Goal: Feedback & Contribution: Contribute content

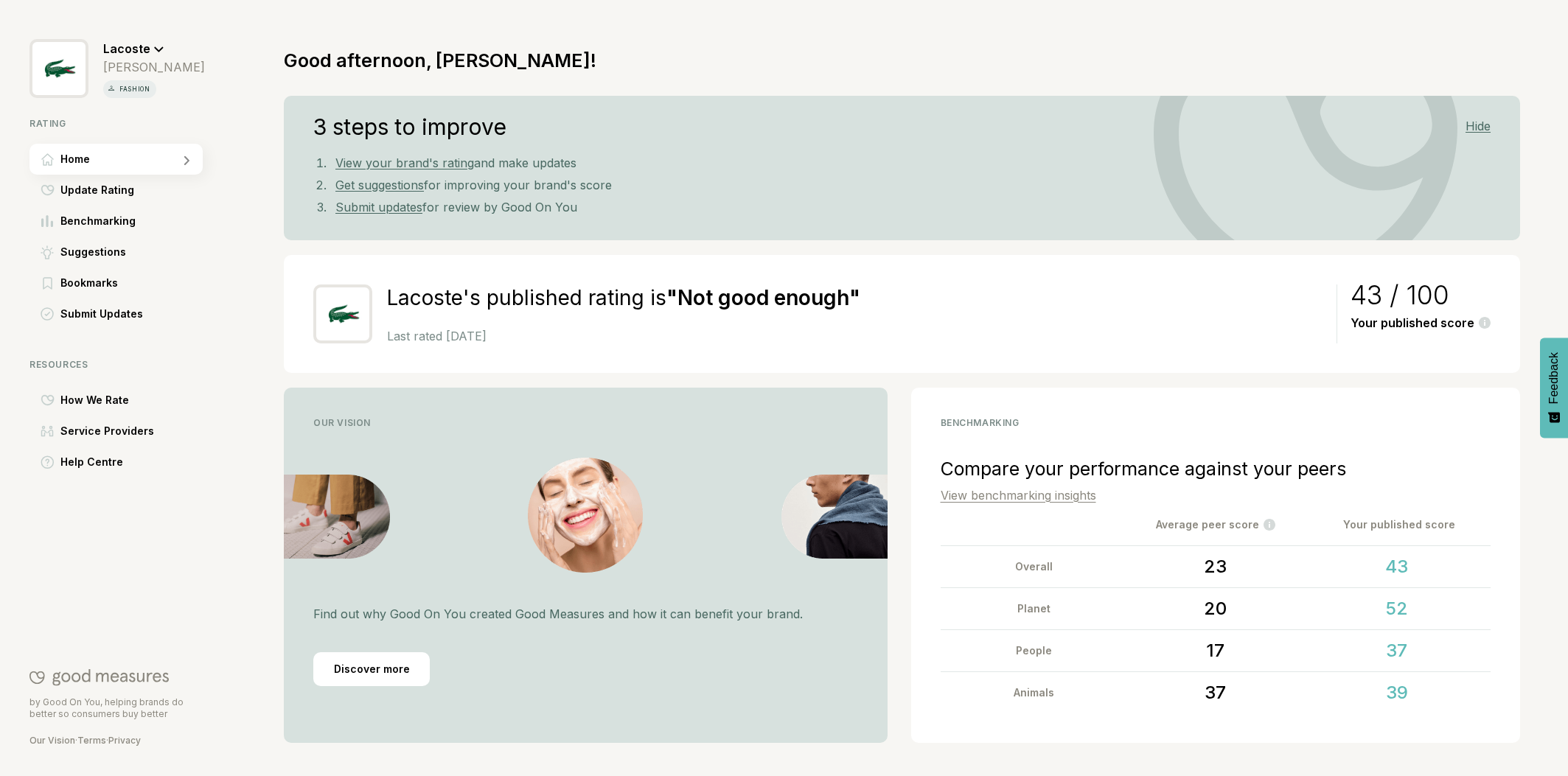
scroll to position [40, 0]
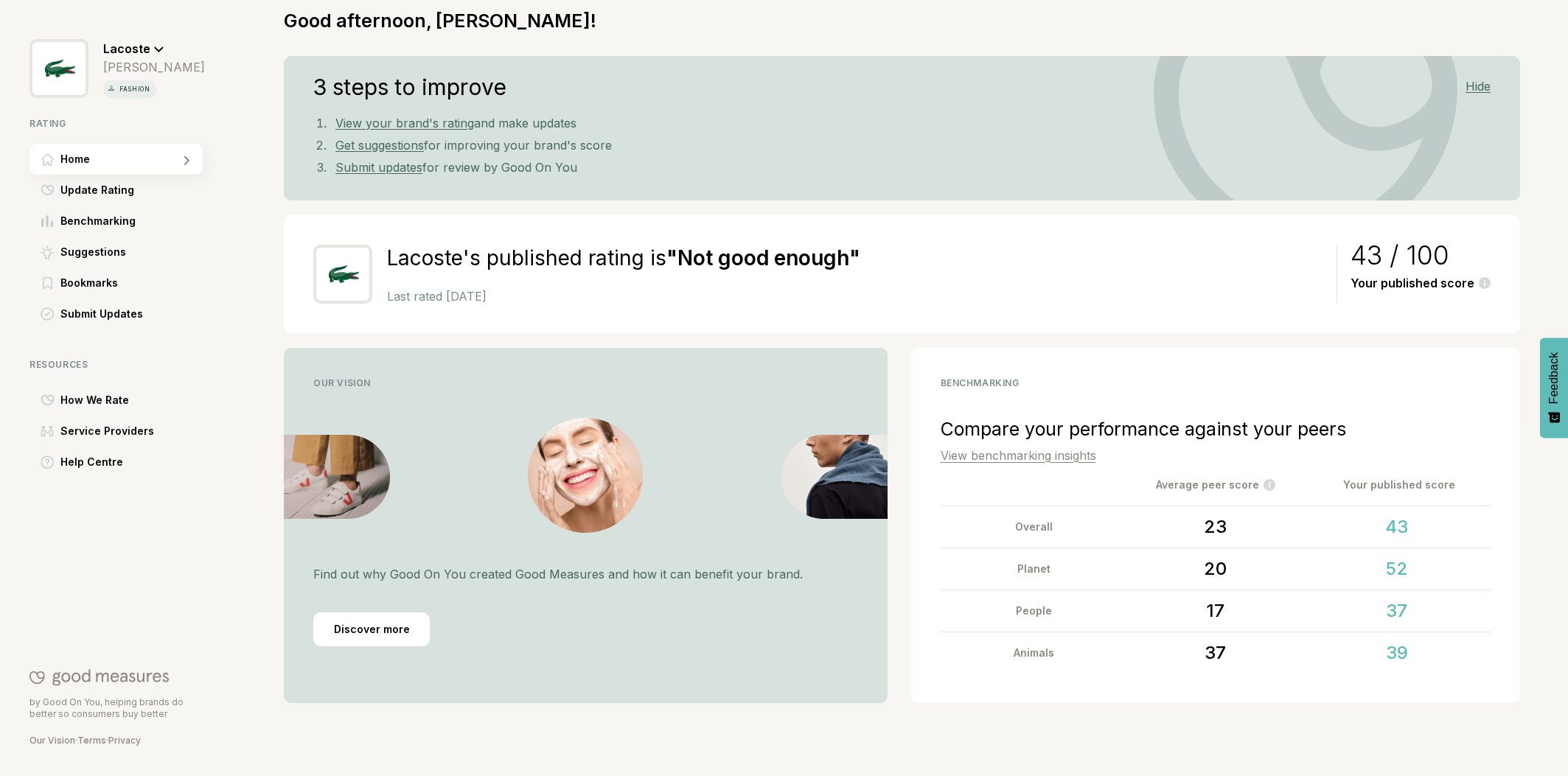
click at [1059, 455] on link "View benchmarking insights" at bounding box center [1018, 455] width 155 height 14
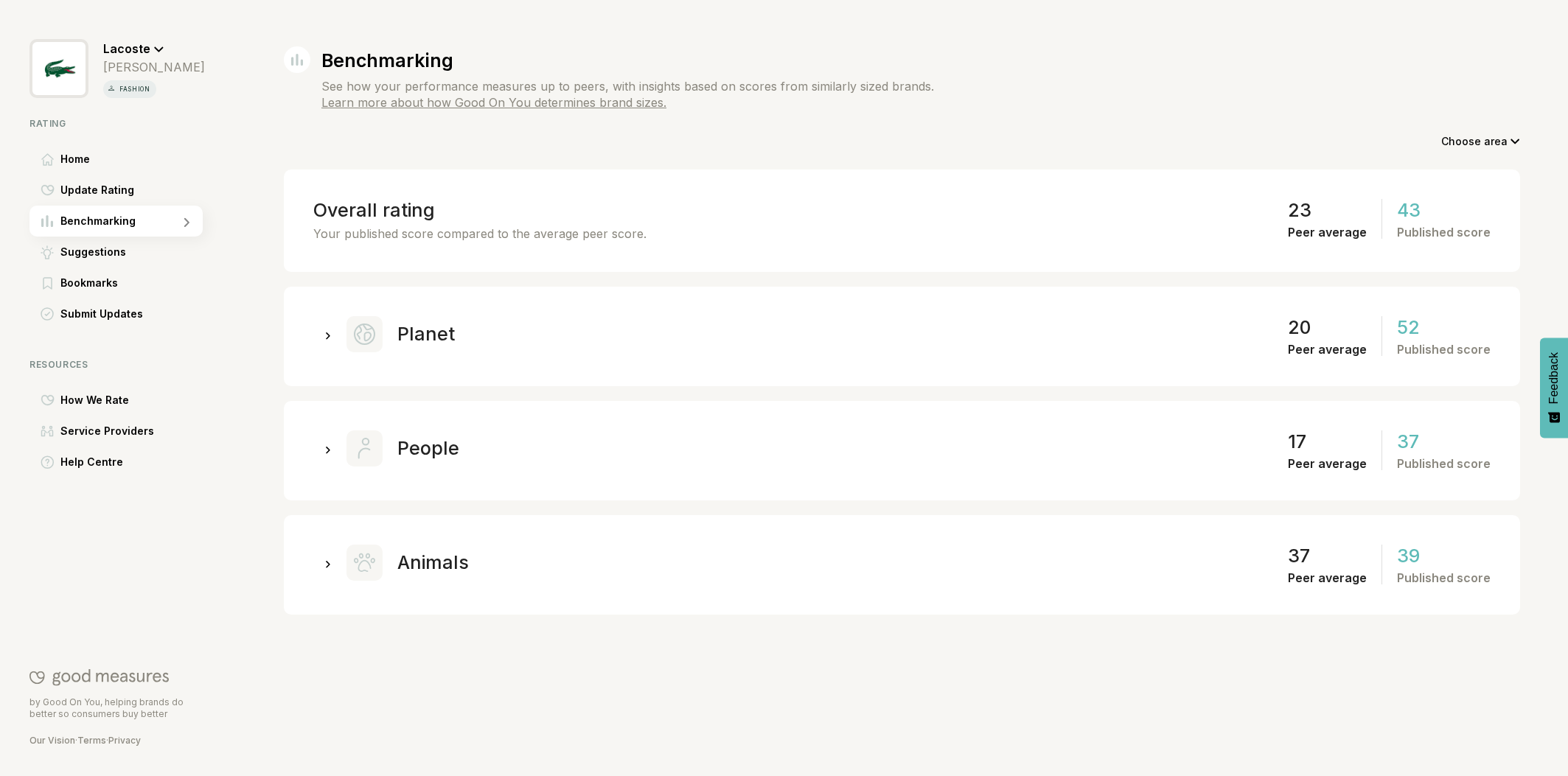
click at [325, 335] on icon at bounding box center [327, 336] width 5 height 8
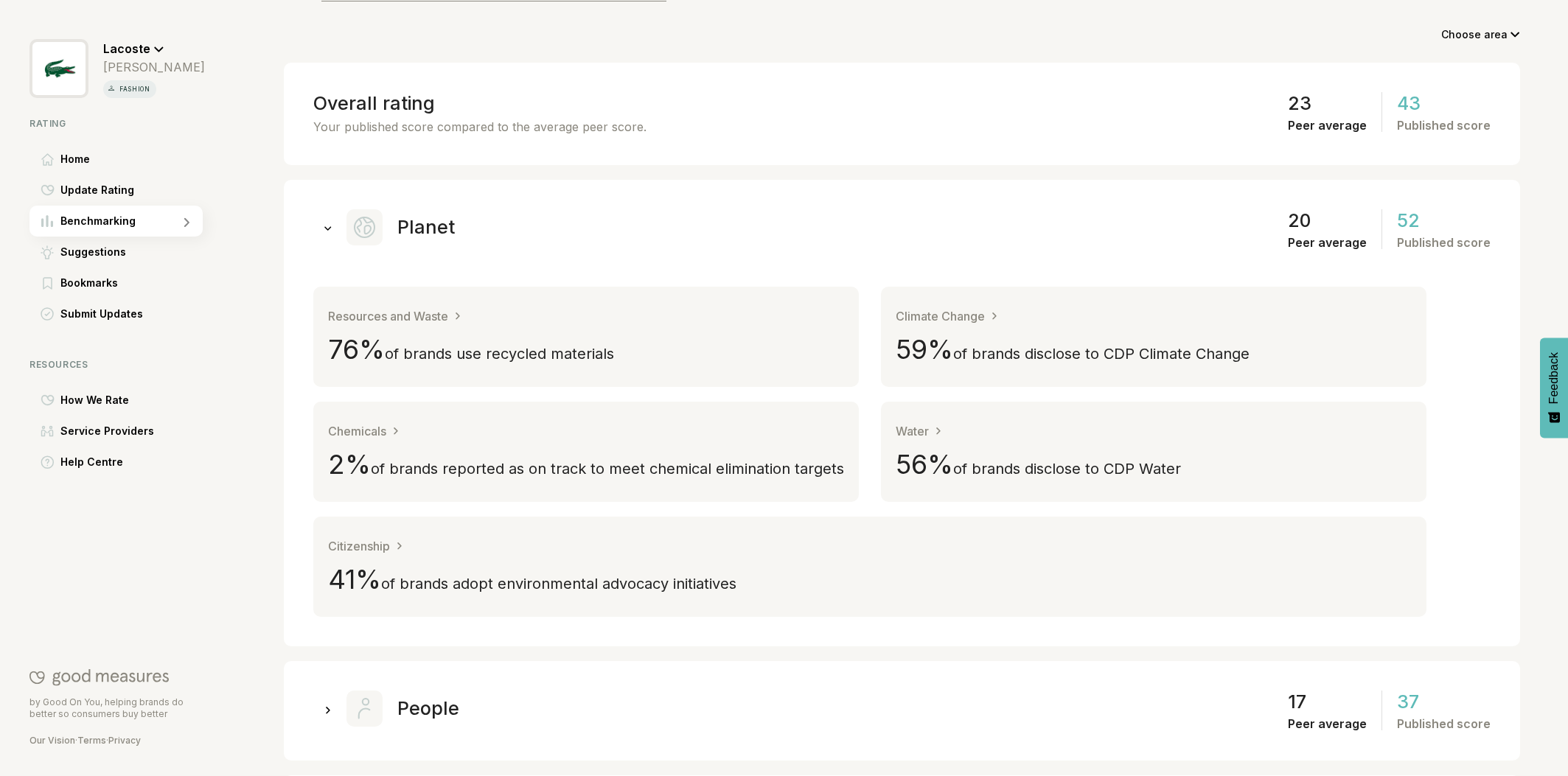
scroll to position [111, 0]
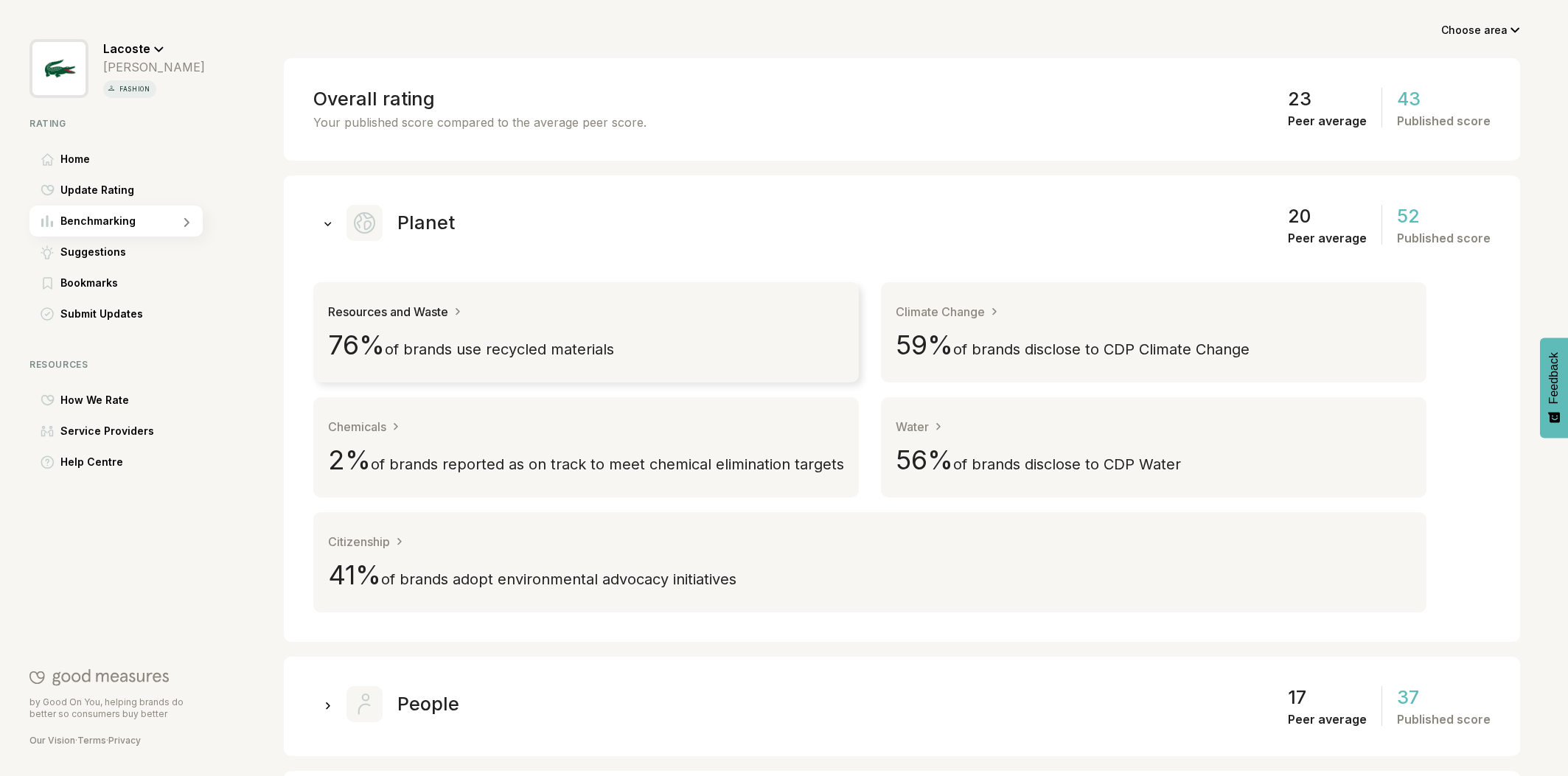
click at [697, 335] on link "Resources and Waste 76 % of brands use recycled materials" at bounding box center [586, 332] width 546 height 100
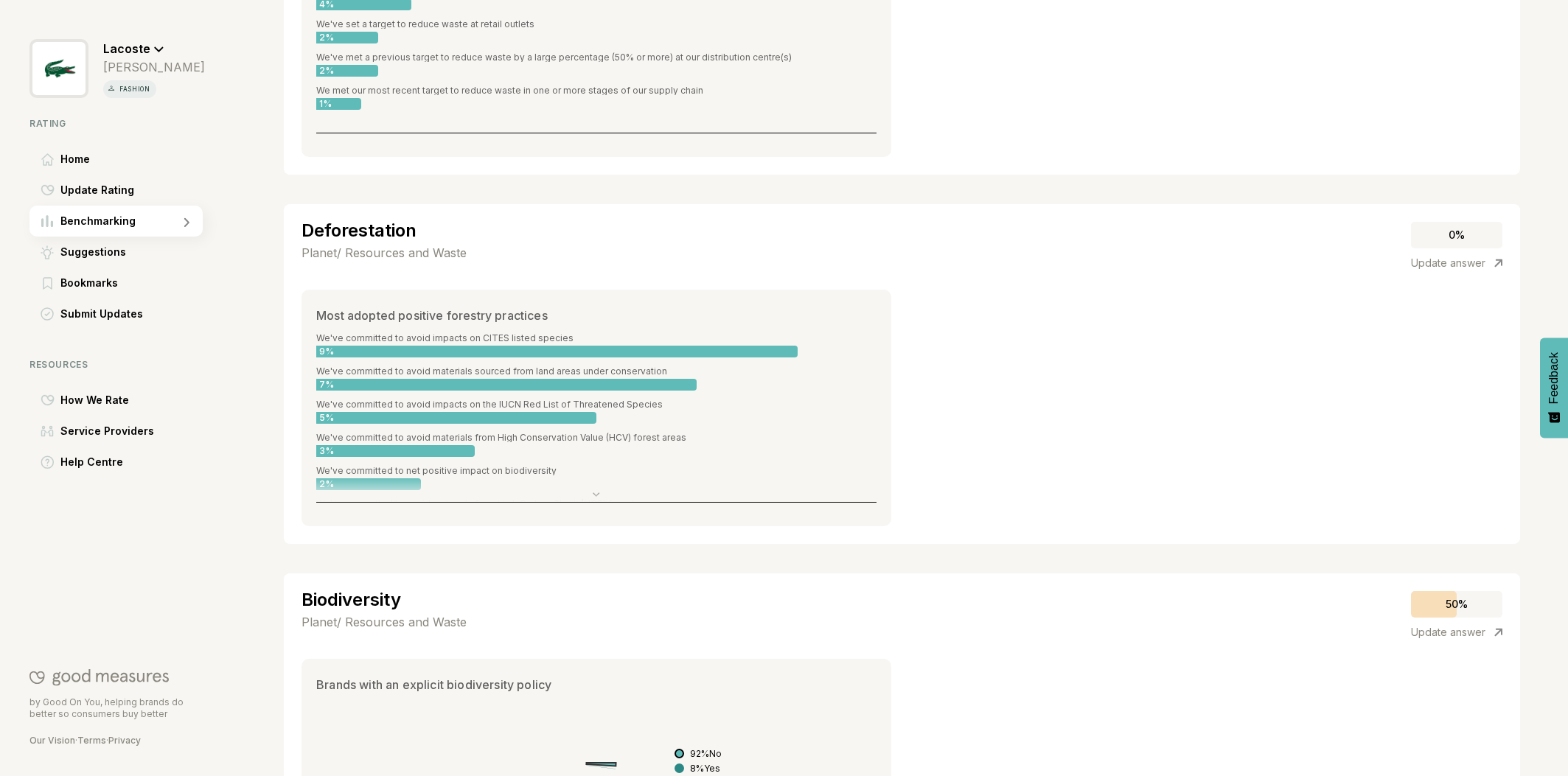
scroll to position [2351, 0]
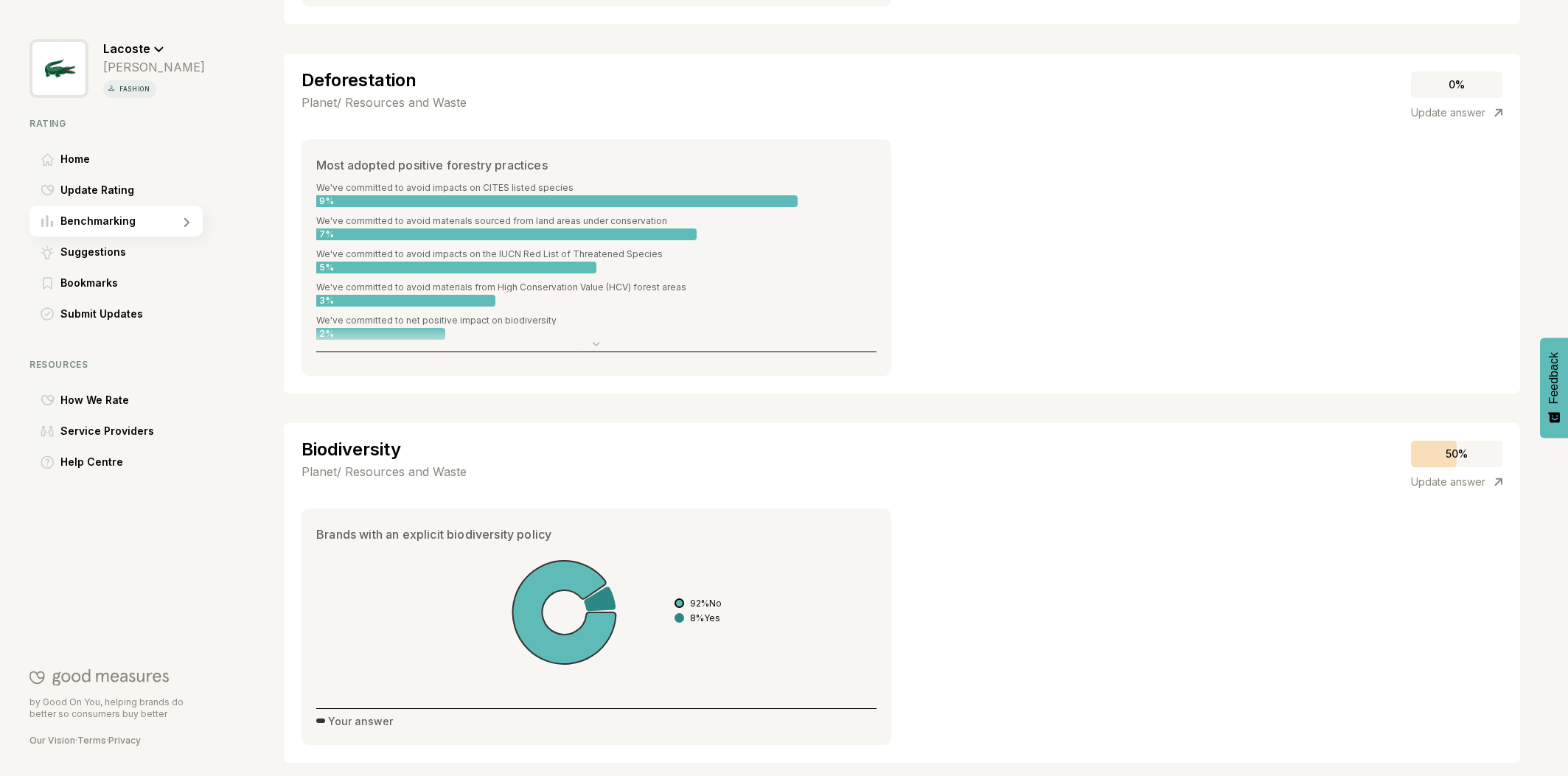
click at [594, 345] on icon at bounding box center [596, 344] width 8 height 5
click at [597, 342] on icon at bounding box center [596, 344] width 8 height 5
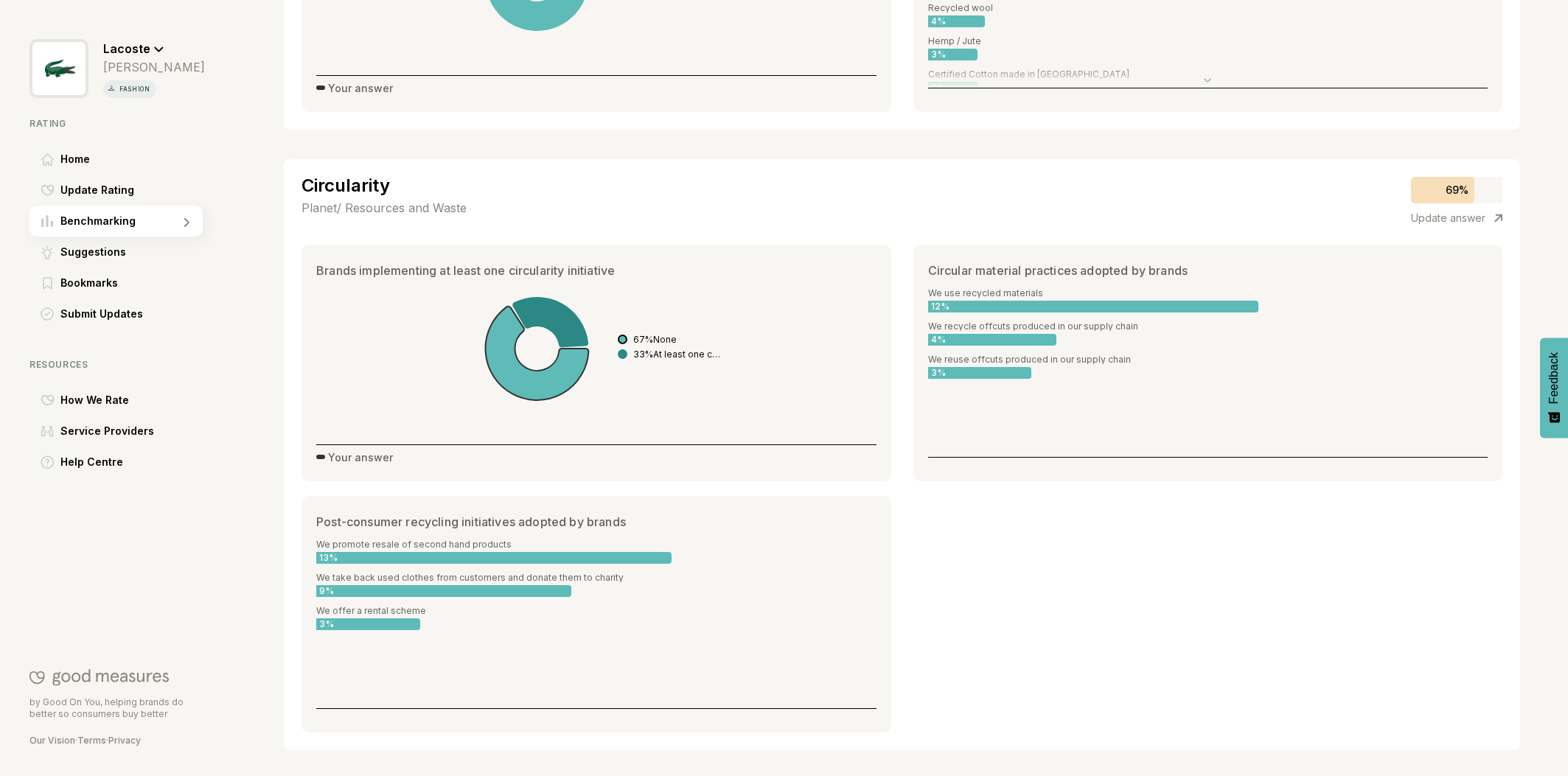
scroll to position [0, 0]
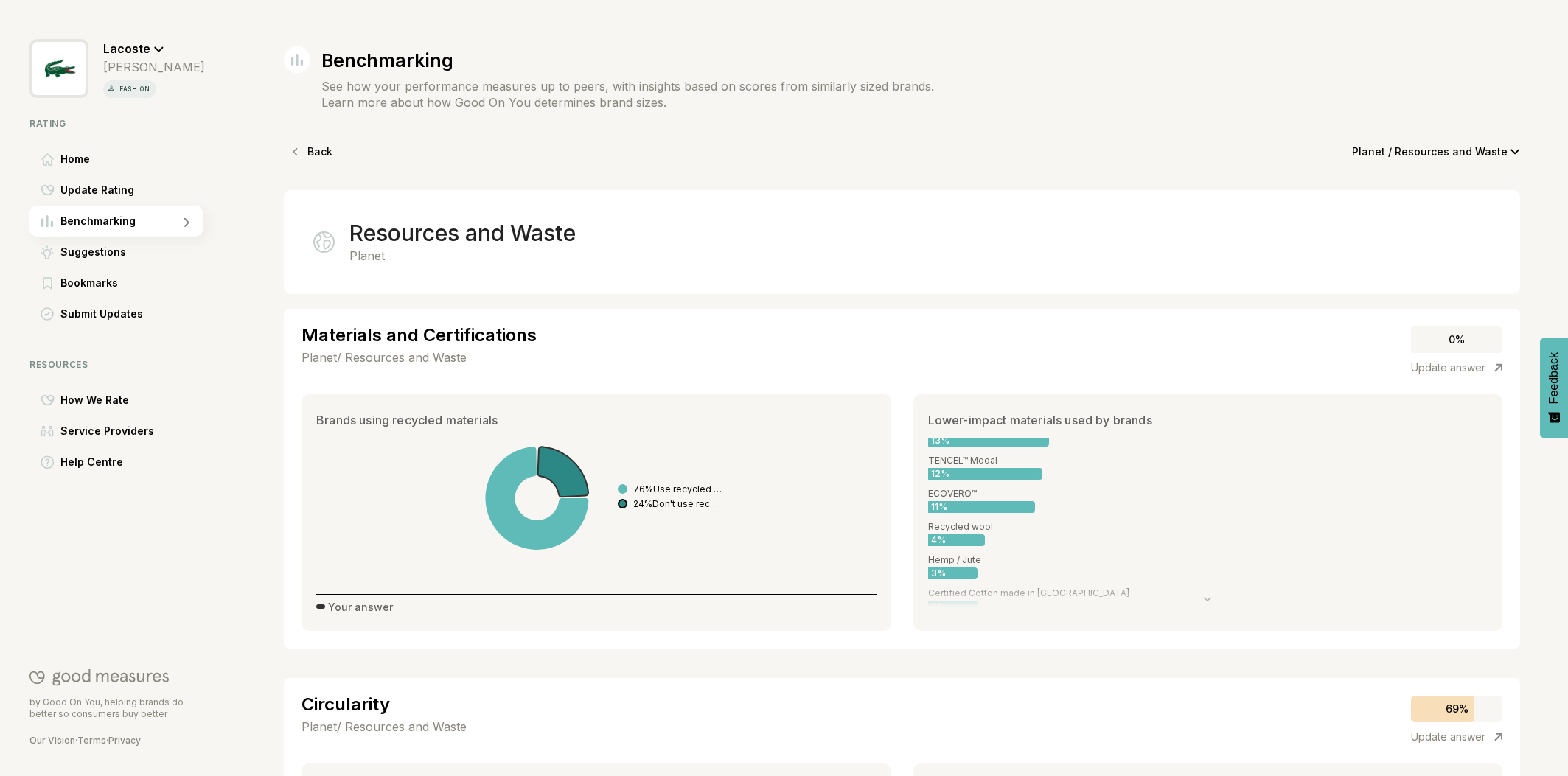
click at [307, 148] on p "Back" at bounding box center [320, 152] width 25 height 21
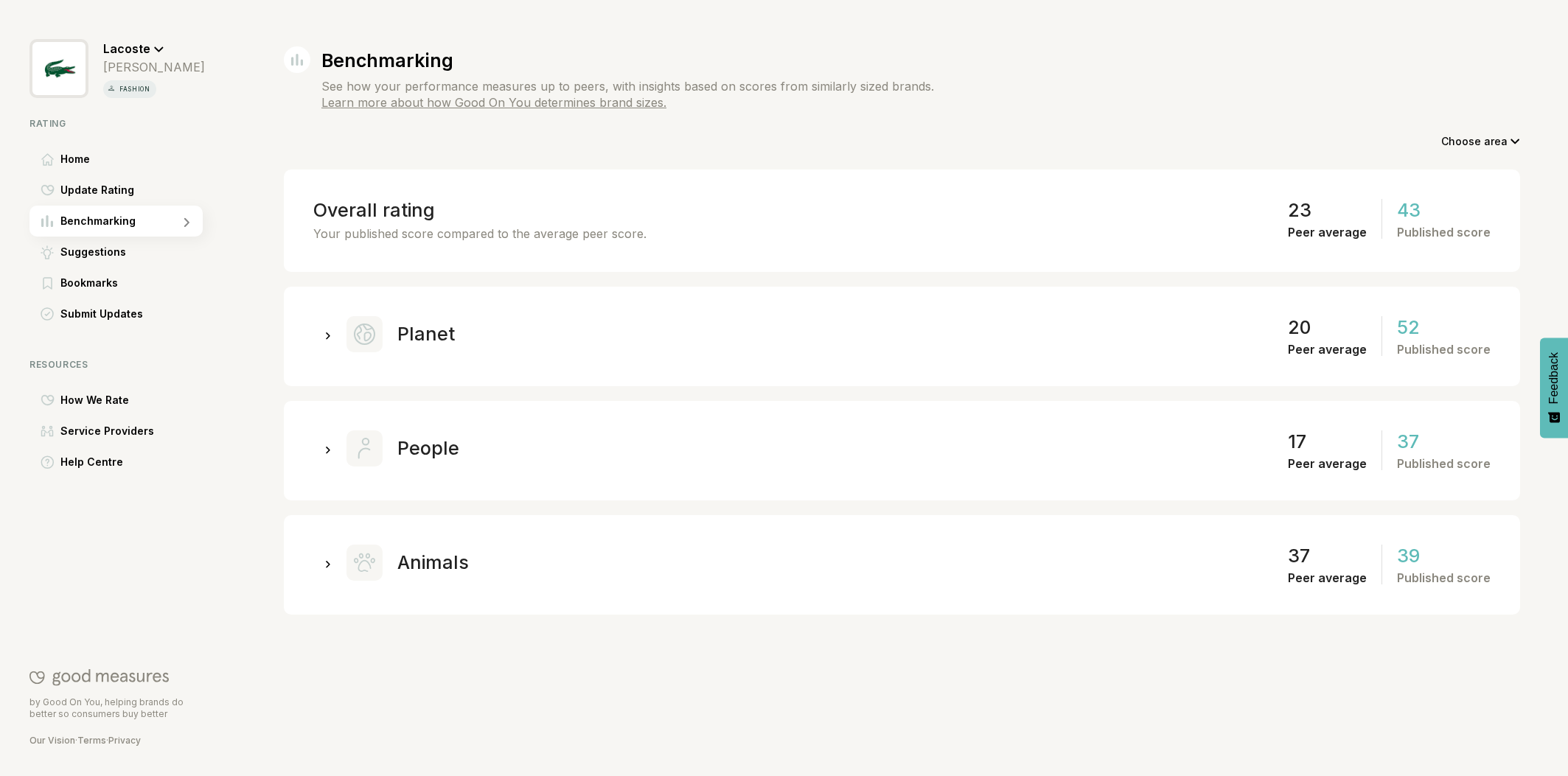
click at [325, 335] on icon at bounding box center [327, 336] width 5 height 8
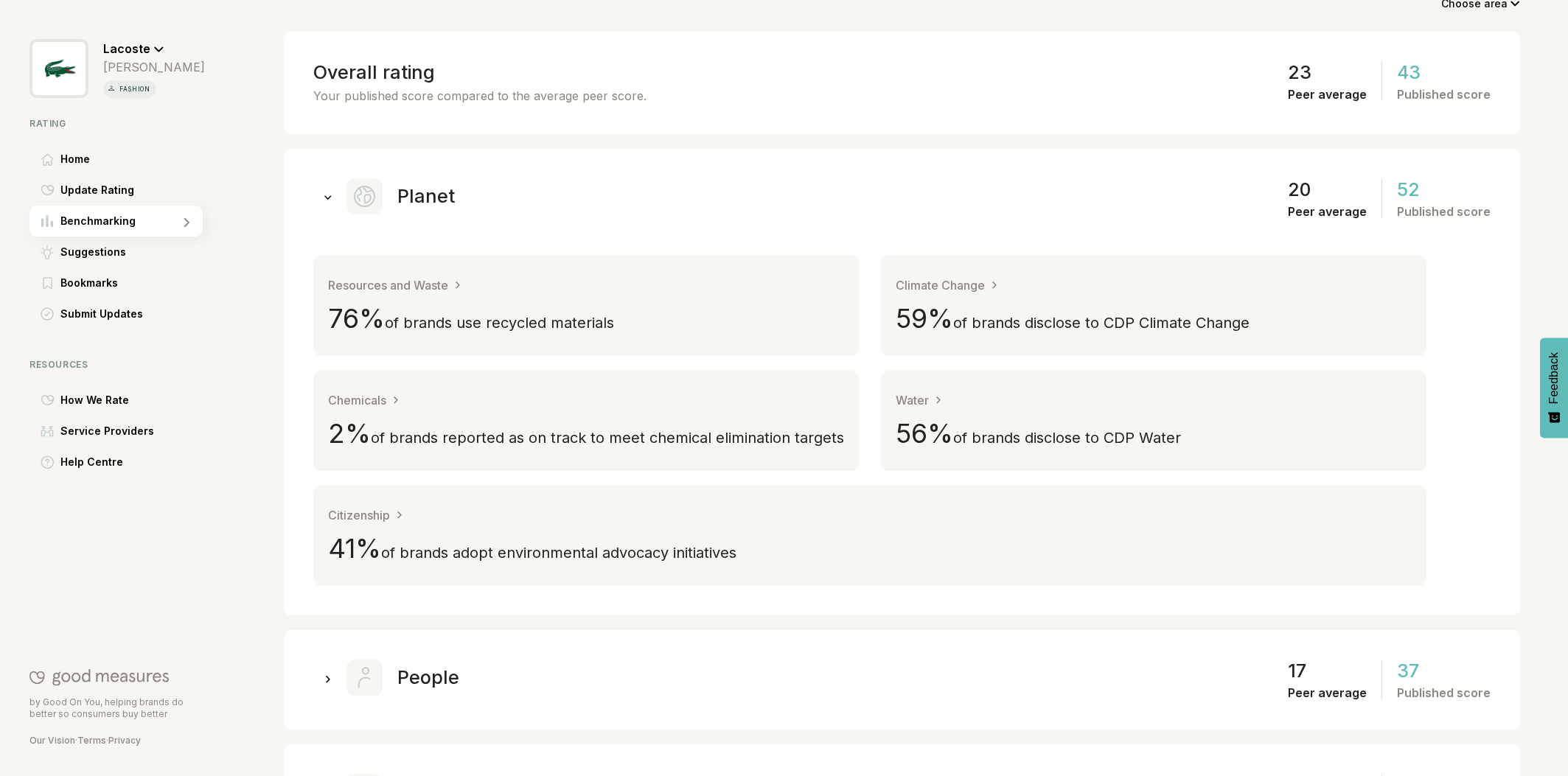
scroll to position [149, 0]
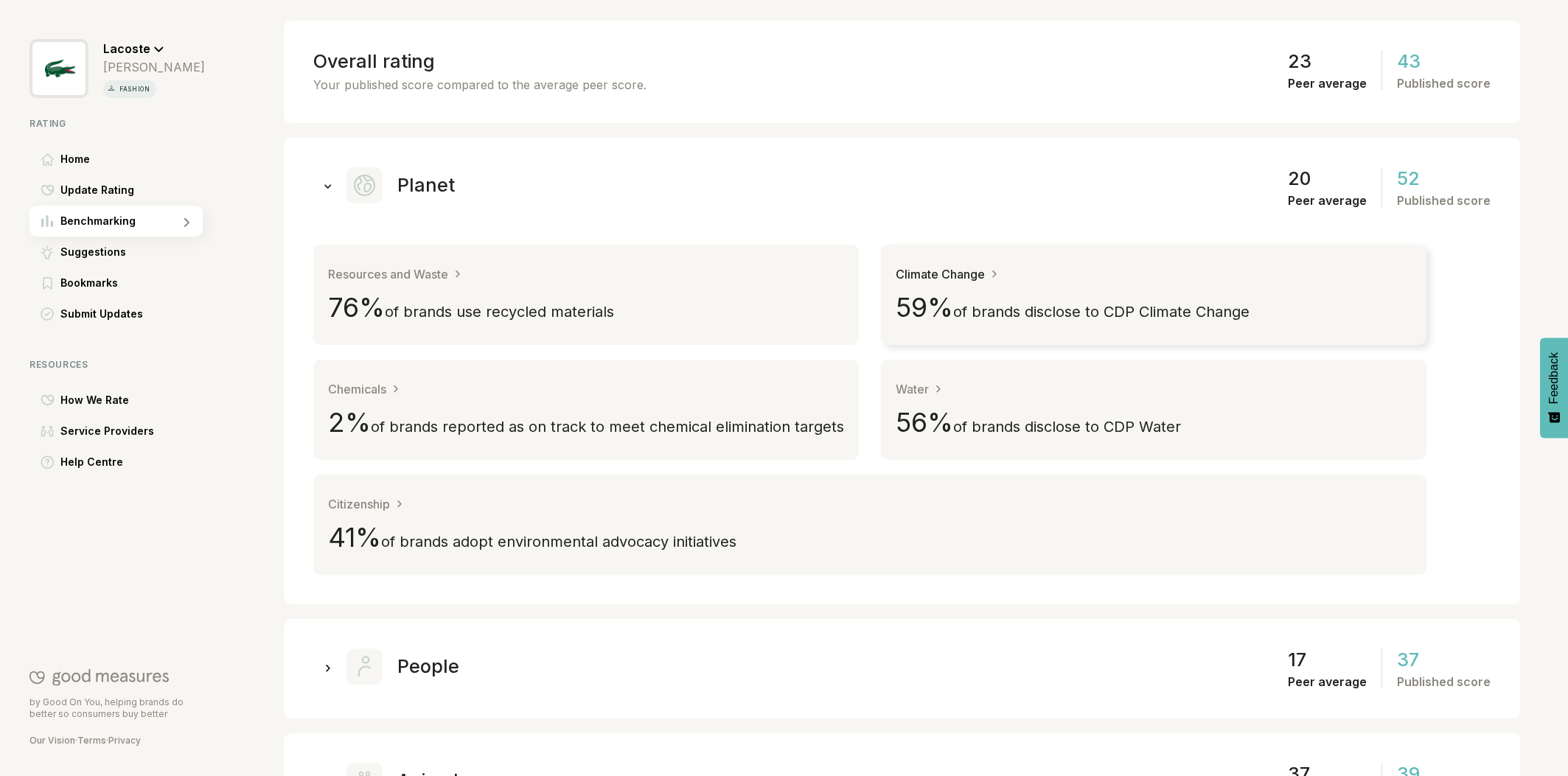
click at [984, 278] on div "Climate Change" at bounding box center [947, 274] width 103 height 14
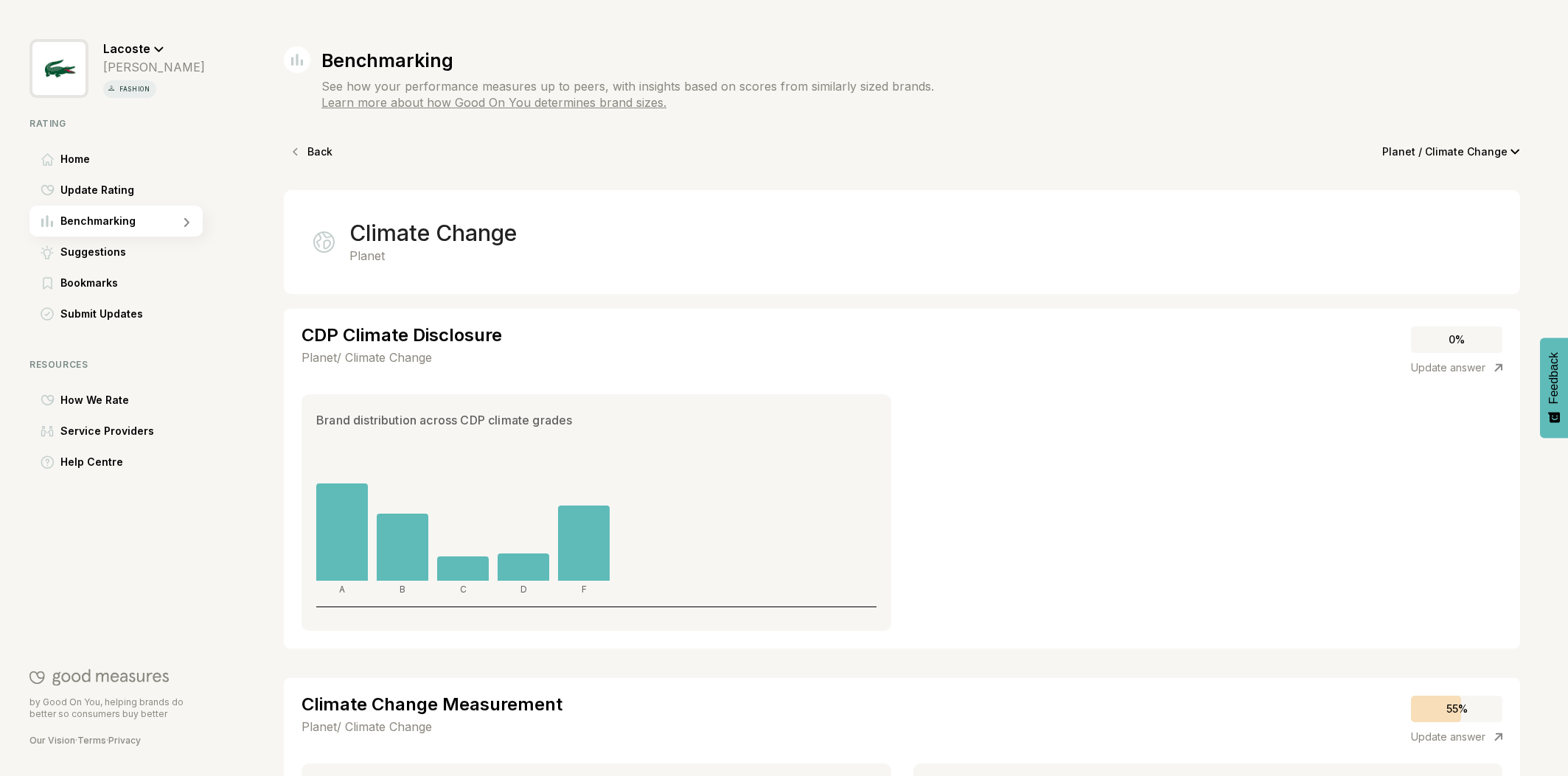
click at [303, 147] on img at bounding box center [295, 151] width 24 height 24
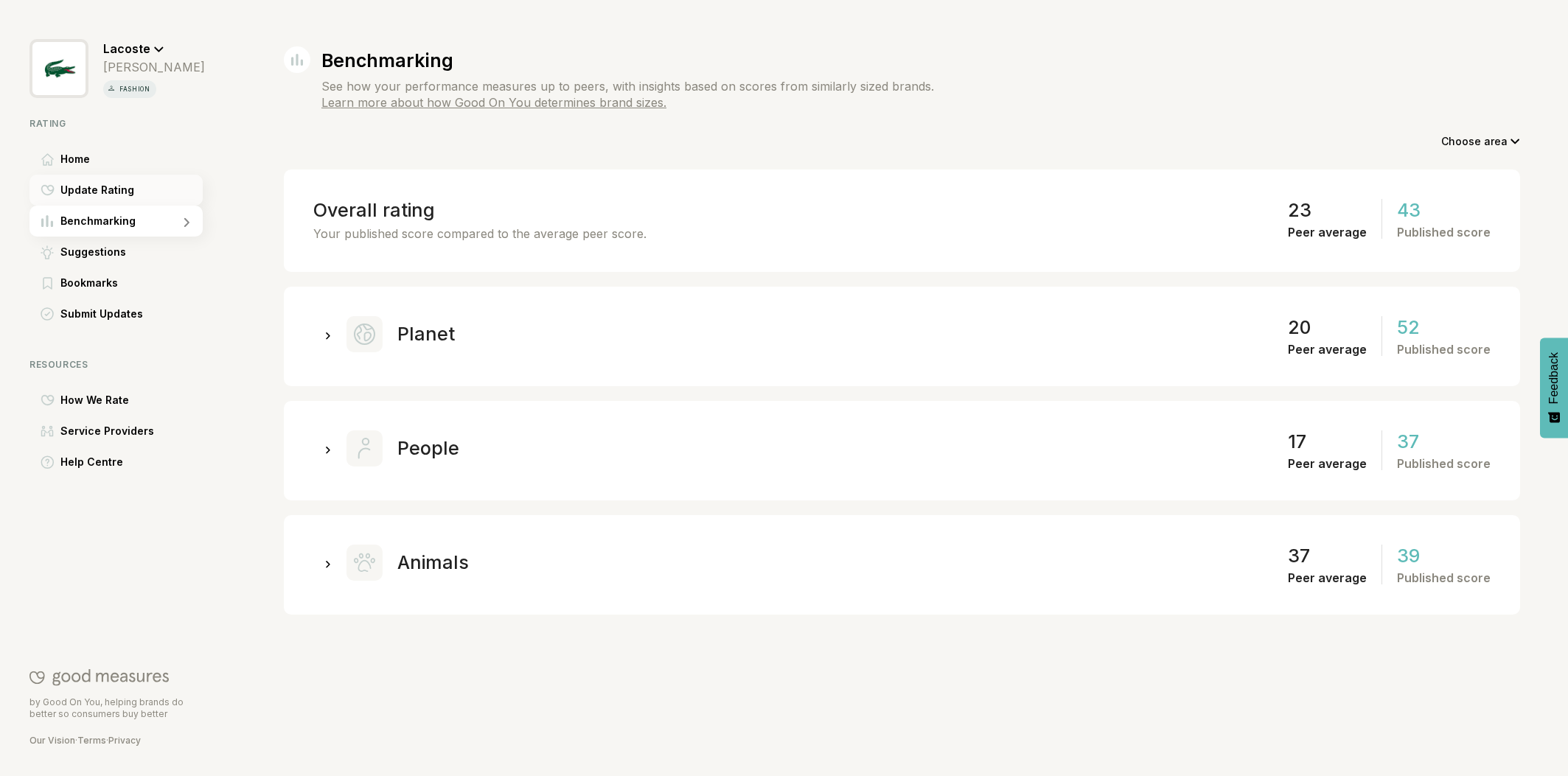
click at [119, 188] on span "Update Rating" at bounding box center [97, 189] width 74 height 17
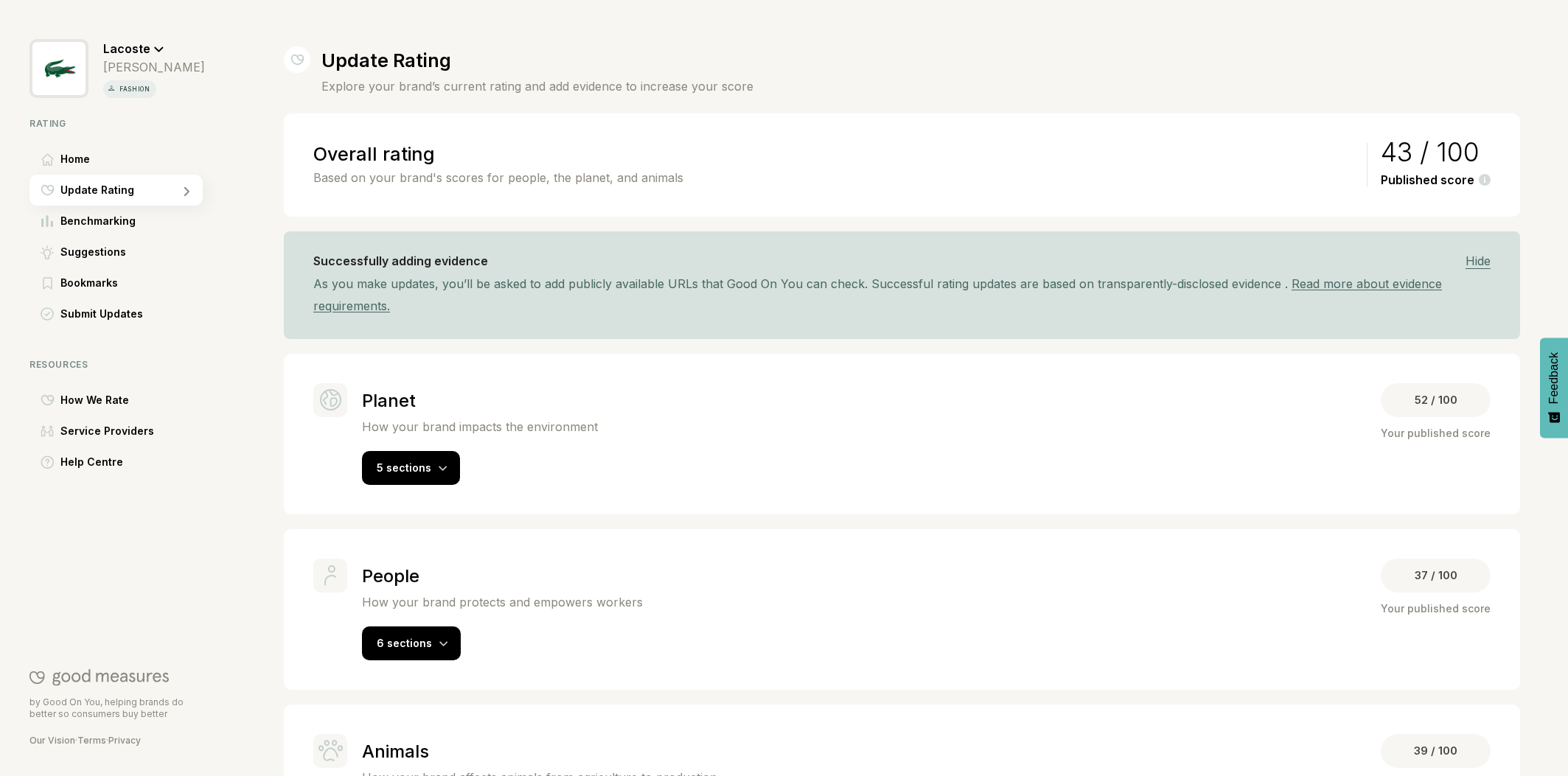
scroll to position [101, 0]
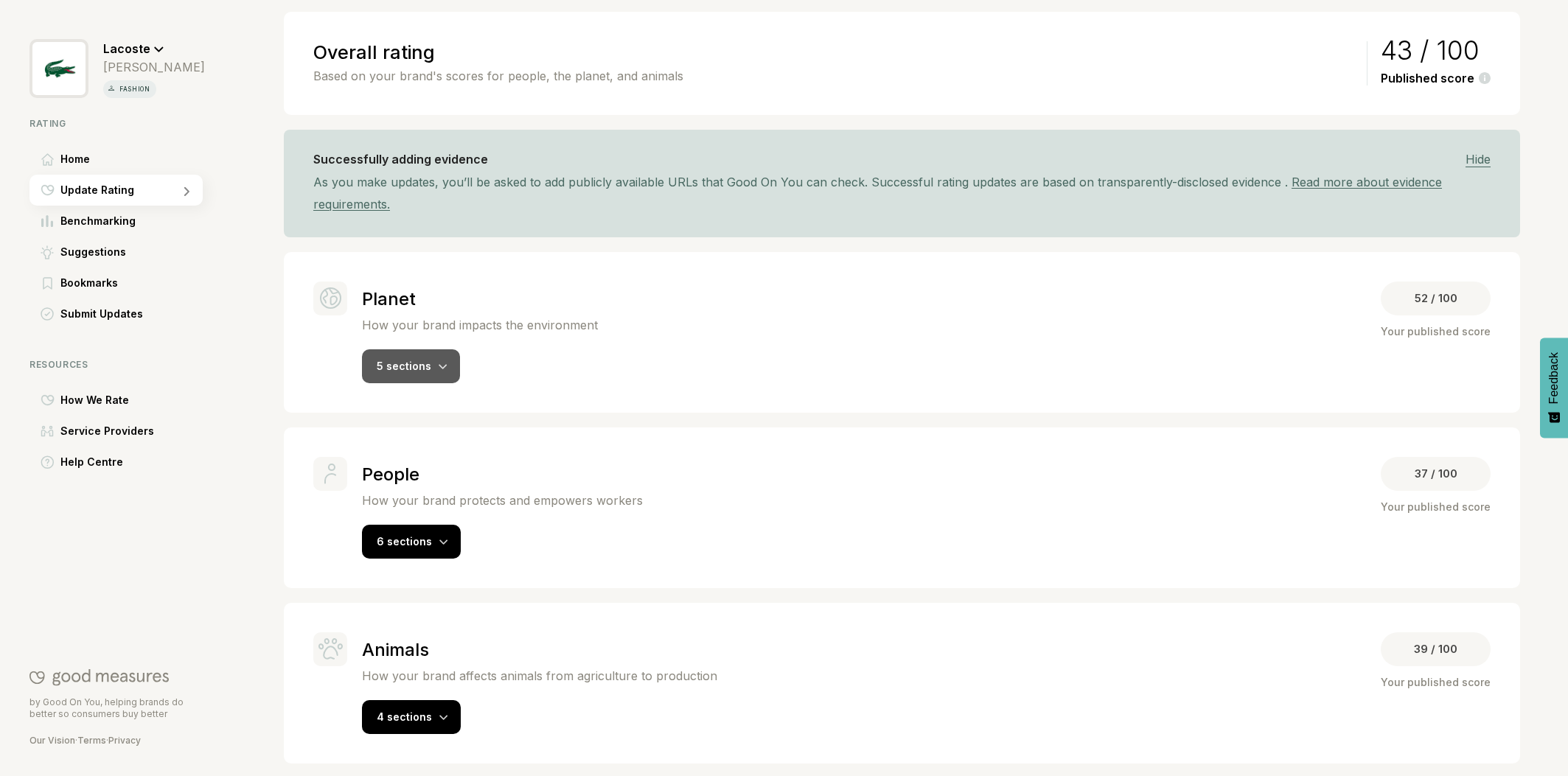
click at [434, 367] on div "5 sections" at bounding box center [411, 366] width 98 height 33
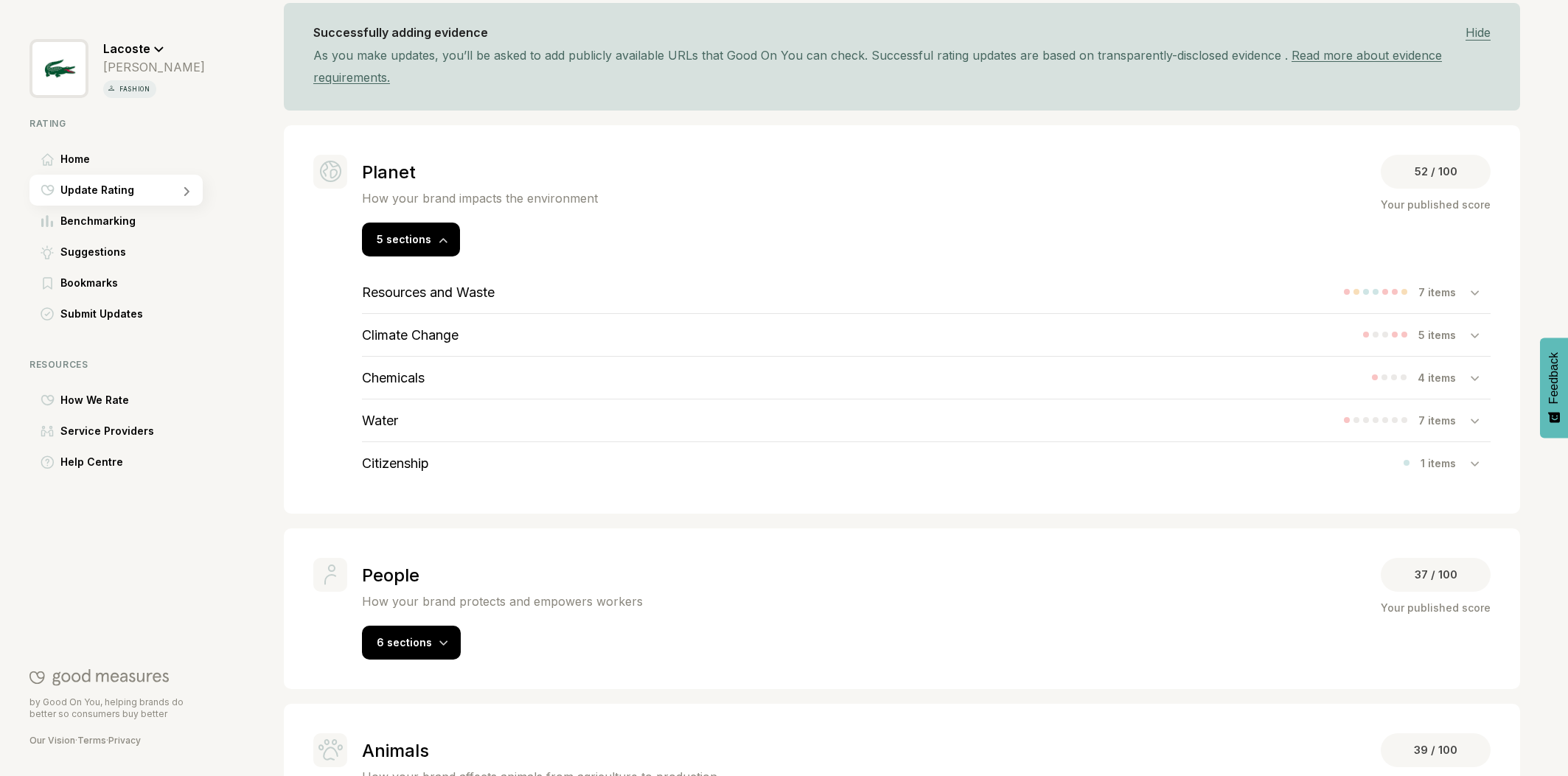
scroll to position [275, 0]
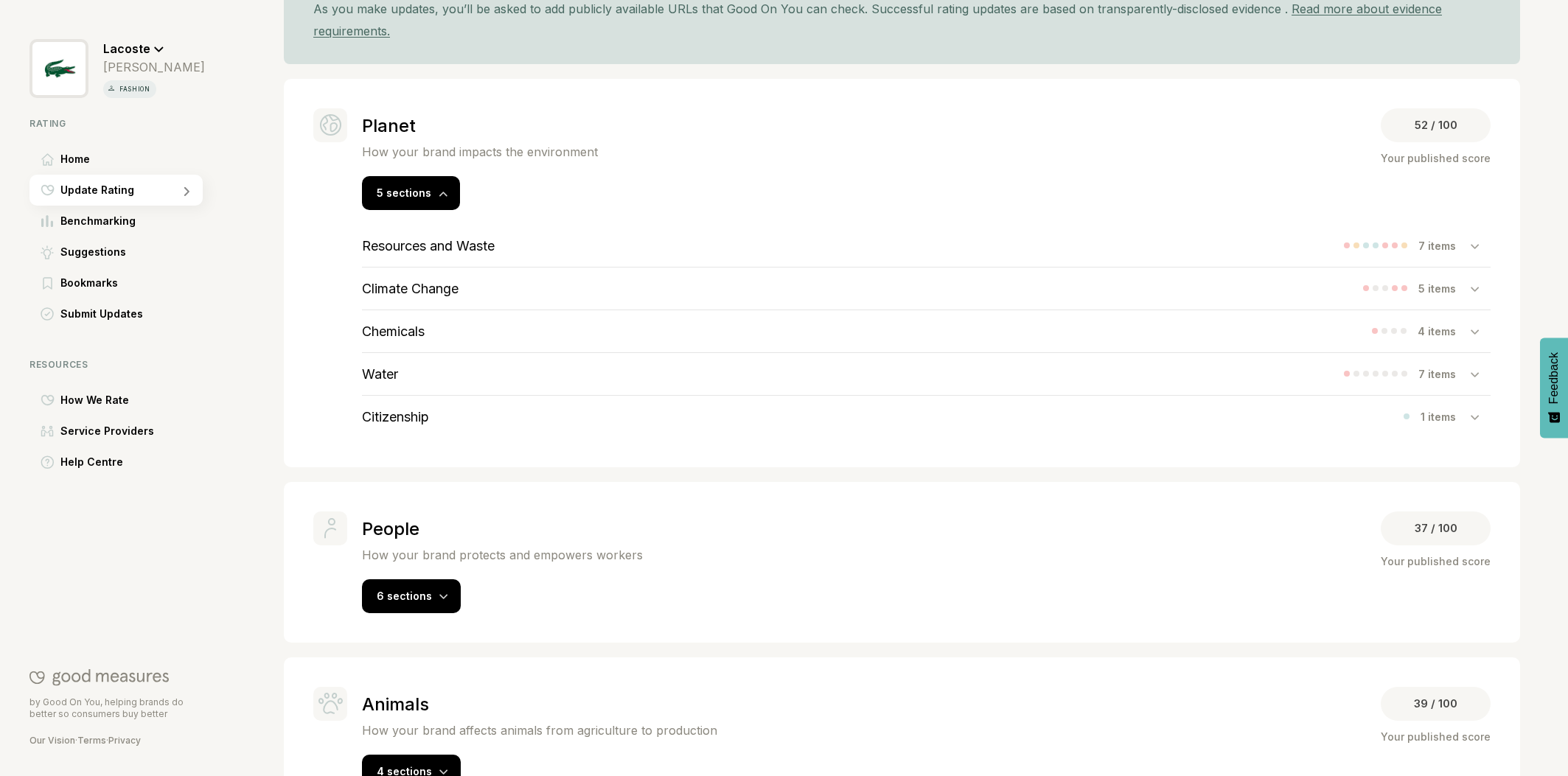
click at [472, 246] on h3 "Resources and Waste" at bounding box center [428, 246] width 133 height 15
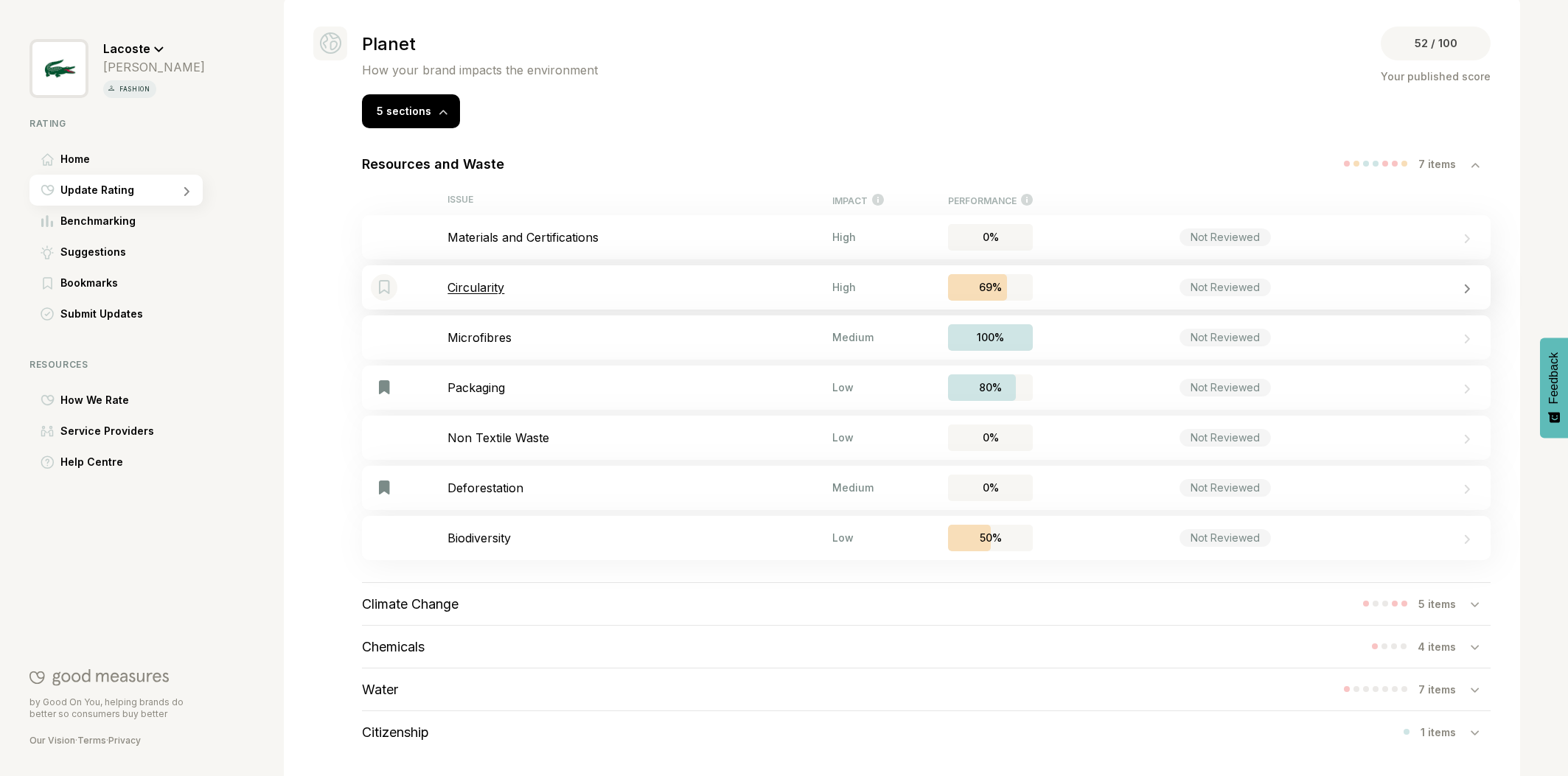
scroll to position [367, 0]
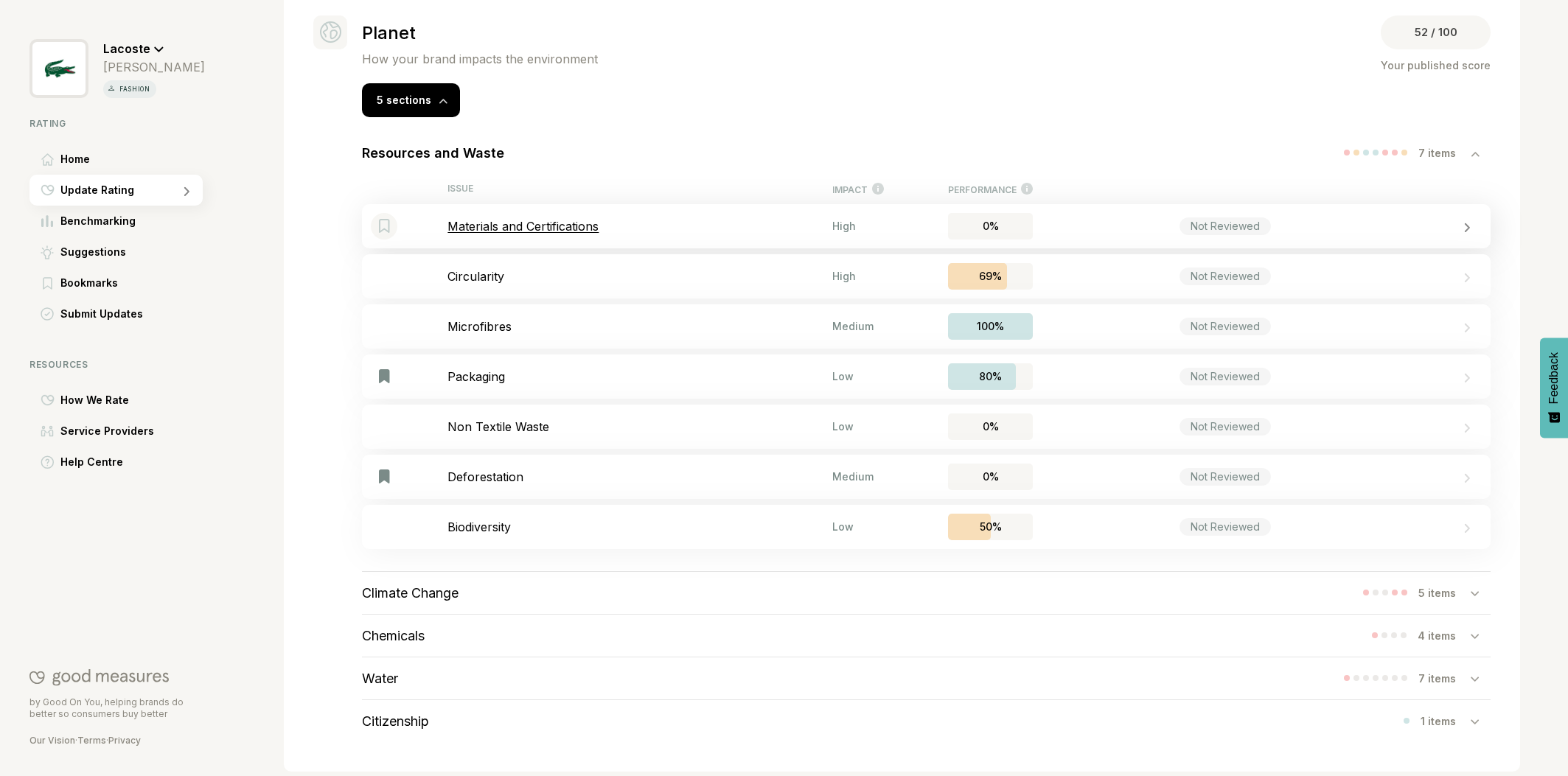
click at [568, 219] on p "Materials and Certifications" at bounding box center [639, 226] width 385 height 14
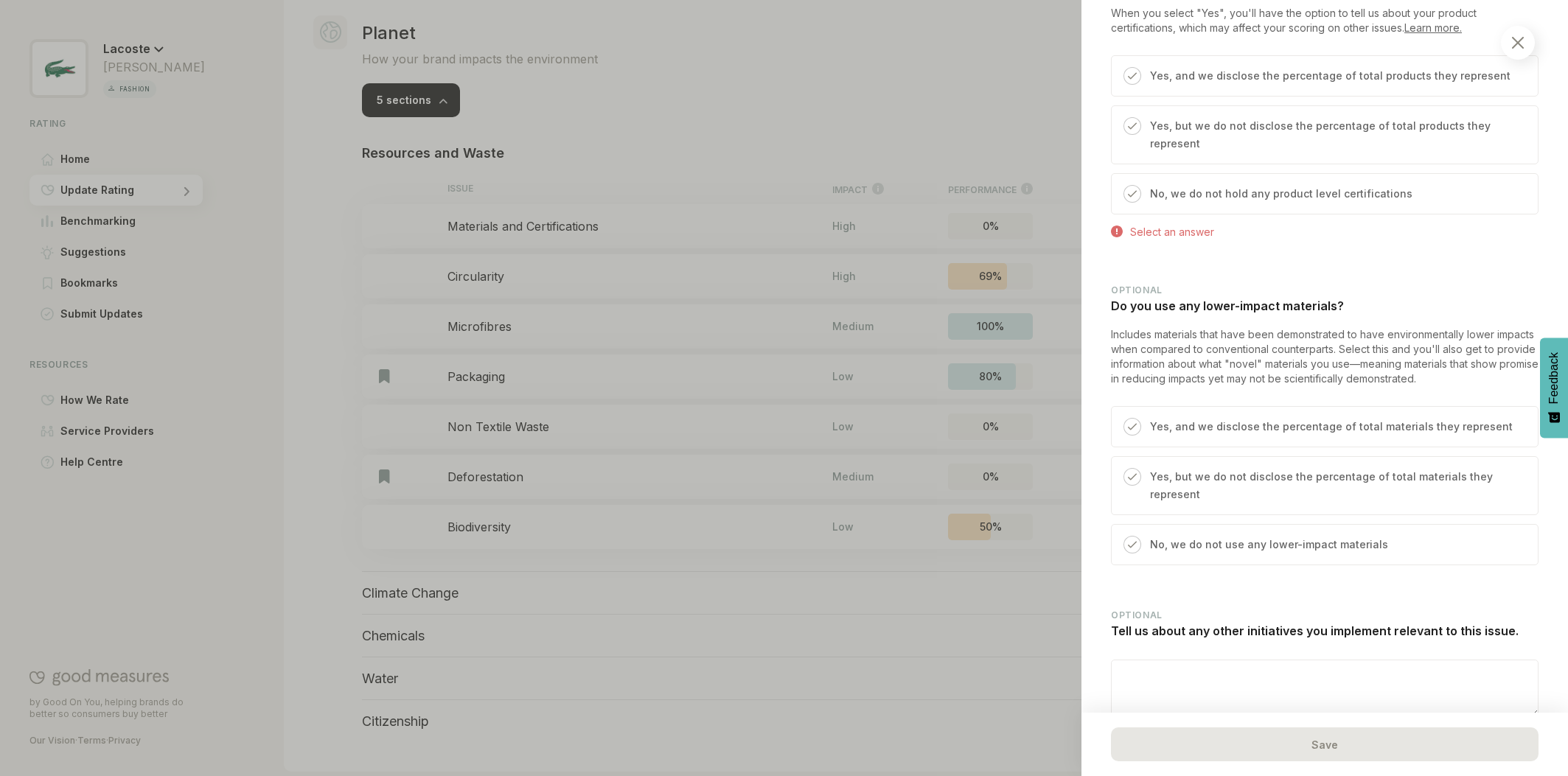
scroll to position [1041, 0]
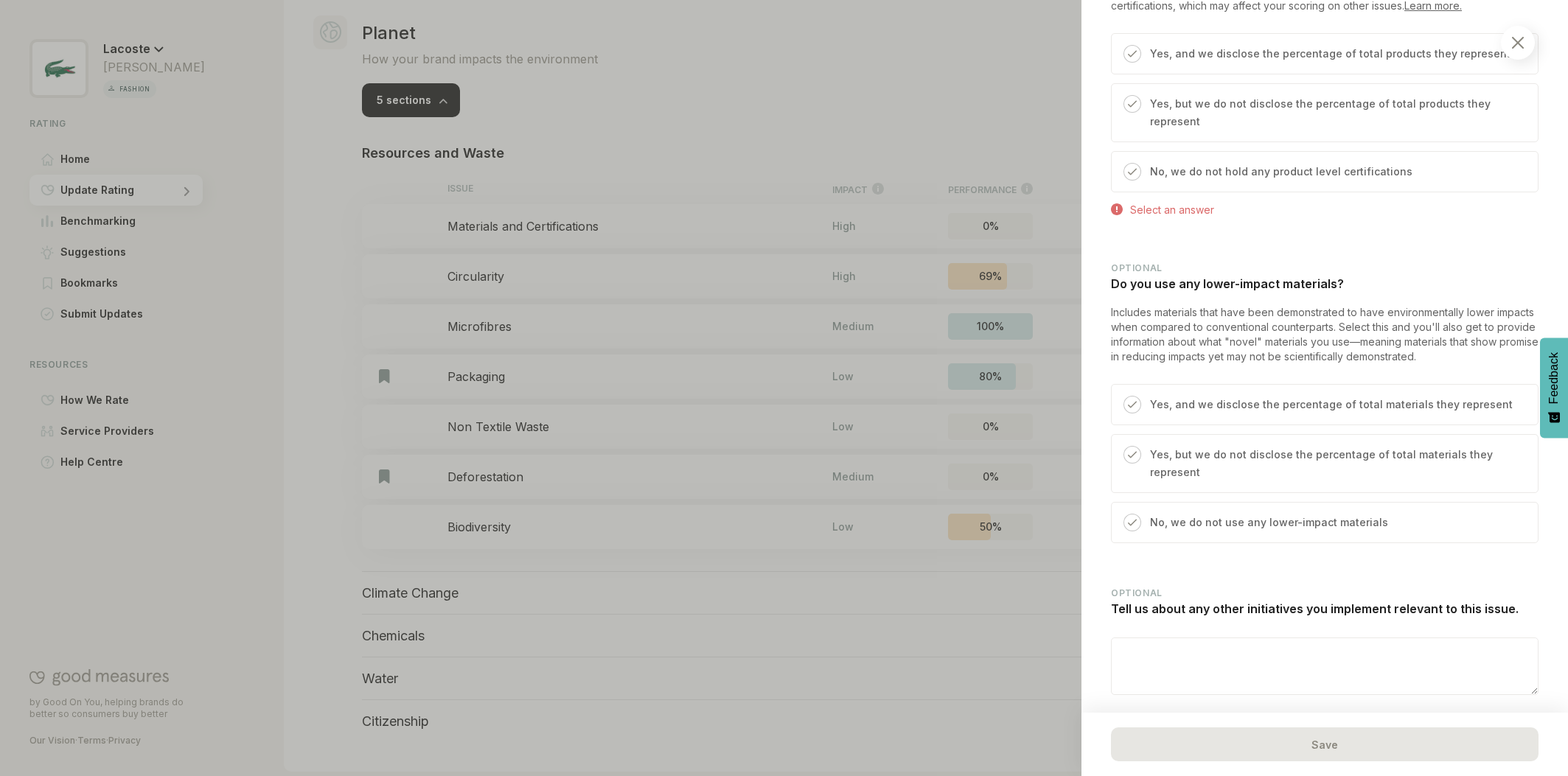
click at [1135, 400] on img at bounding box center [1131, 404] width 9 height 9
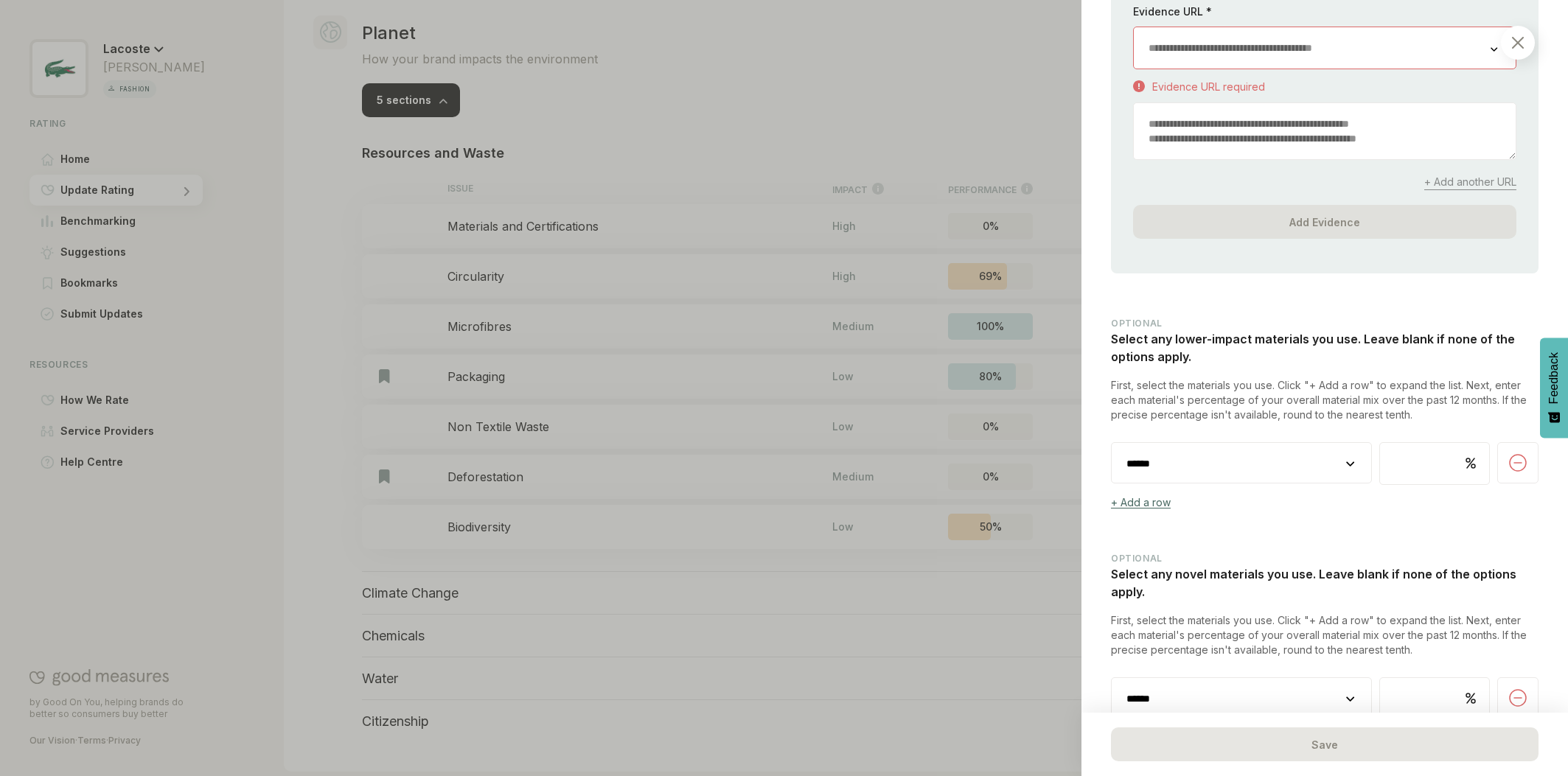
scroll to position [1710, 0]
click at [1336, 439] on select "**********" at bounding box center [1241, 459] width 259 height 41
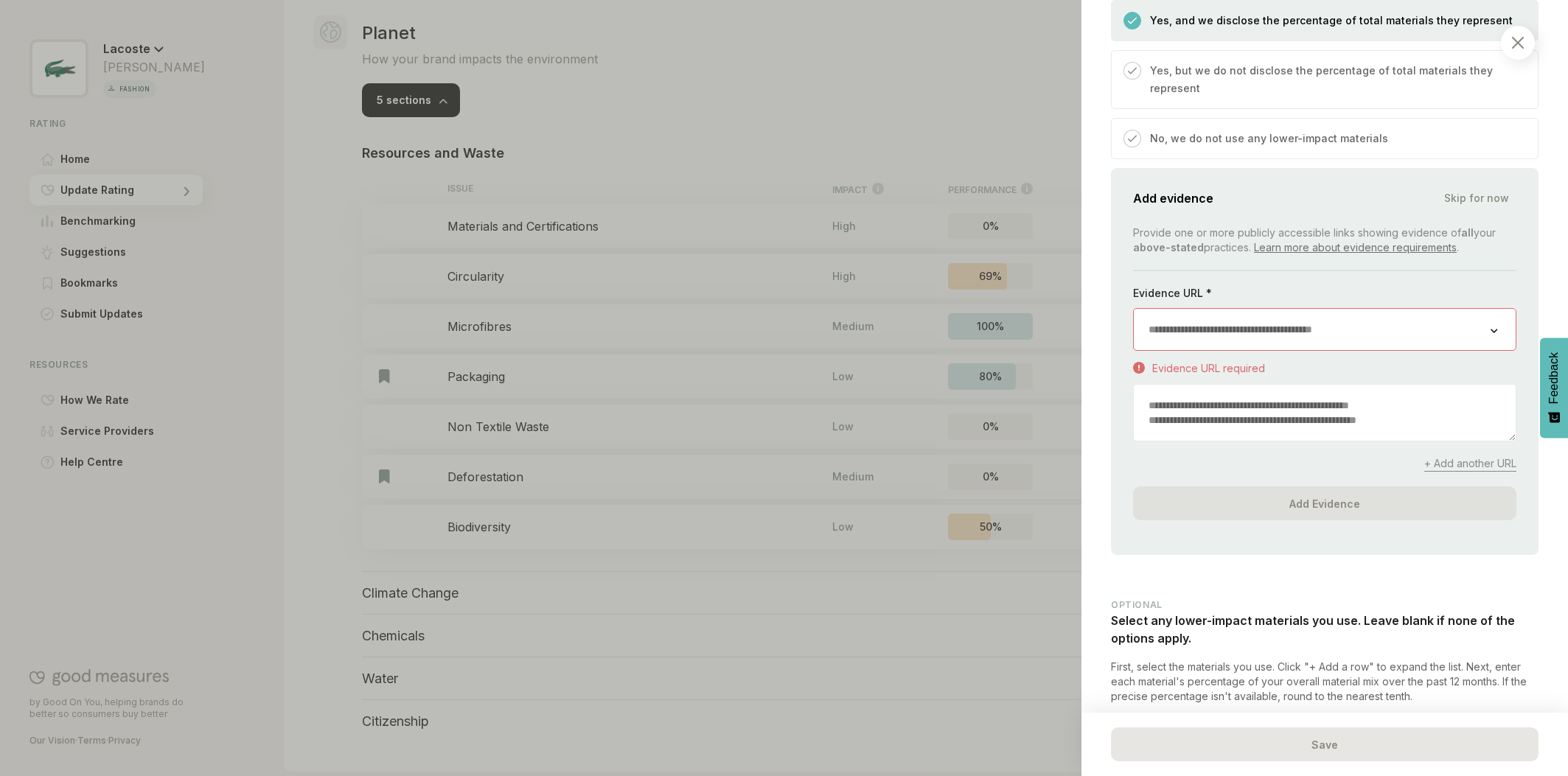
scroll to position [1449, 0]
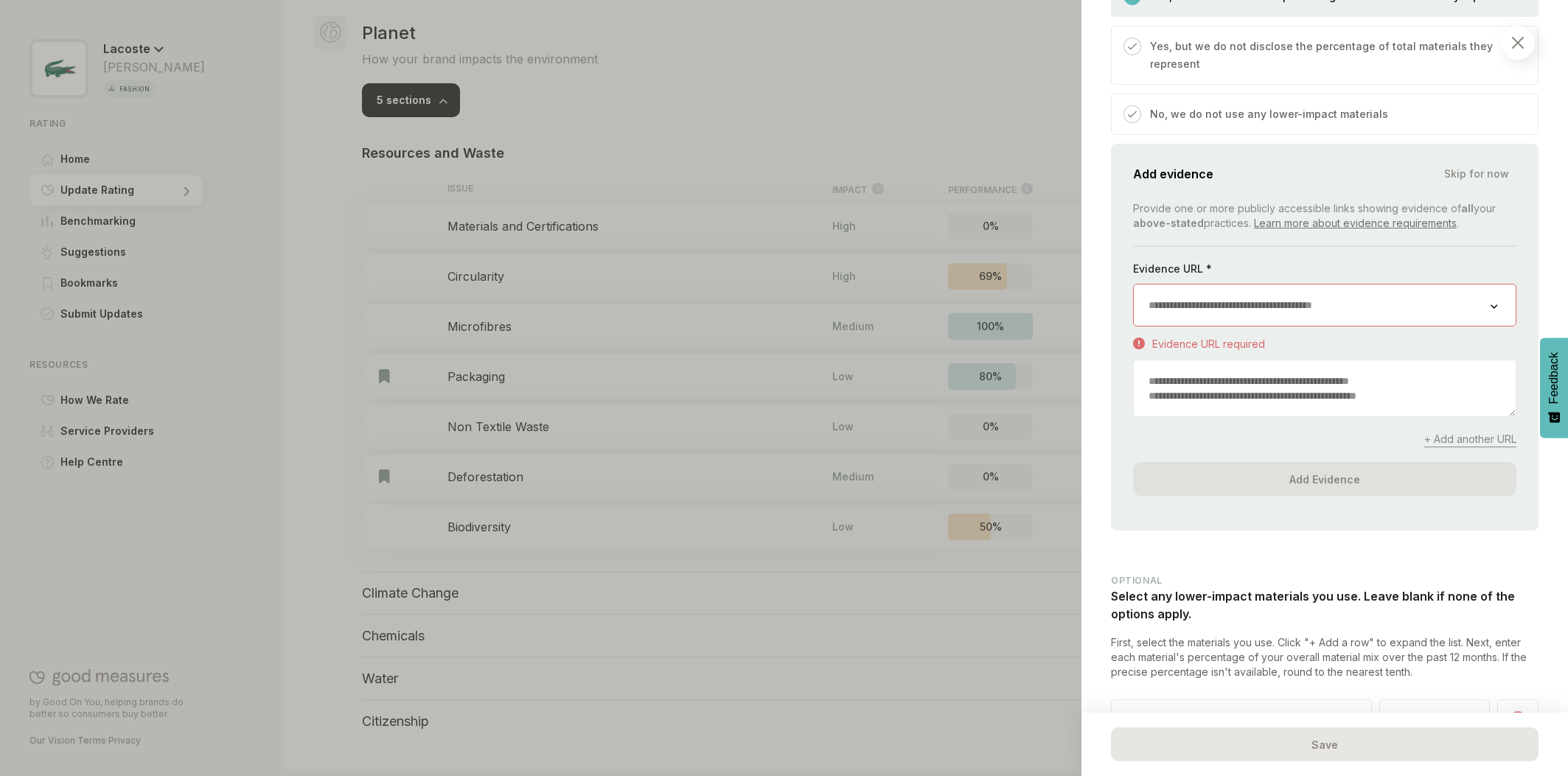
click at [1513, 43] on img at bounding box center [1517, 42] width 11 height 11
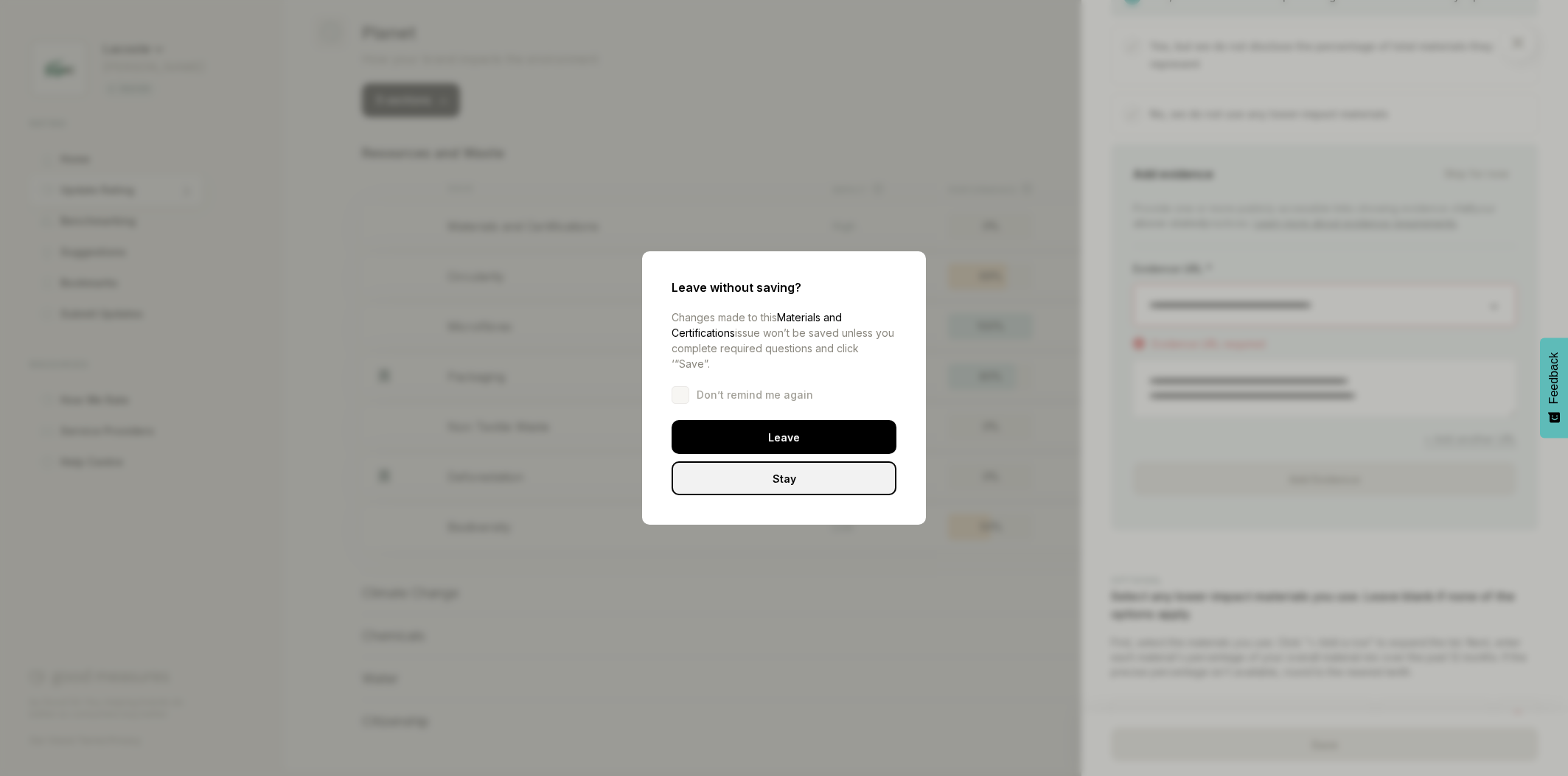
click at [802, 441] on div "Leave" at bounding box center [783, 436] width 225 height 33
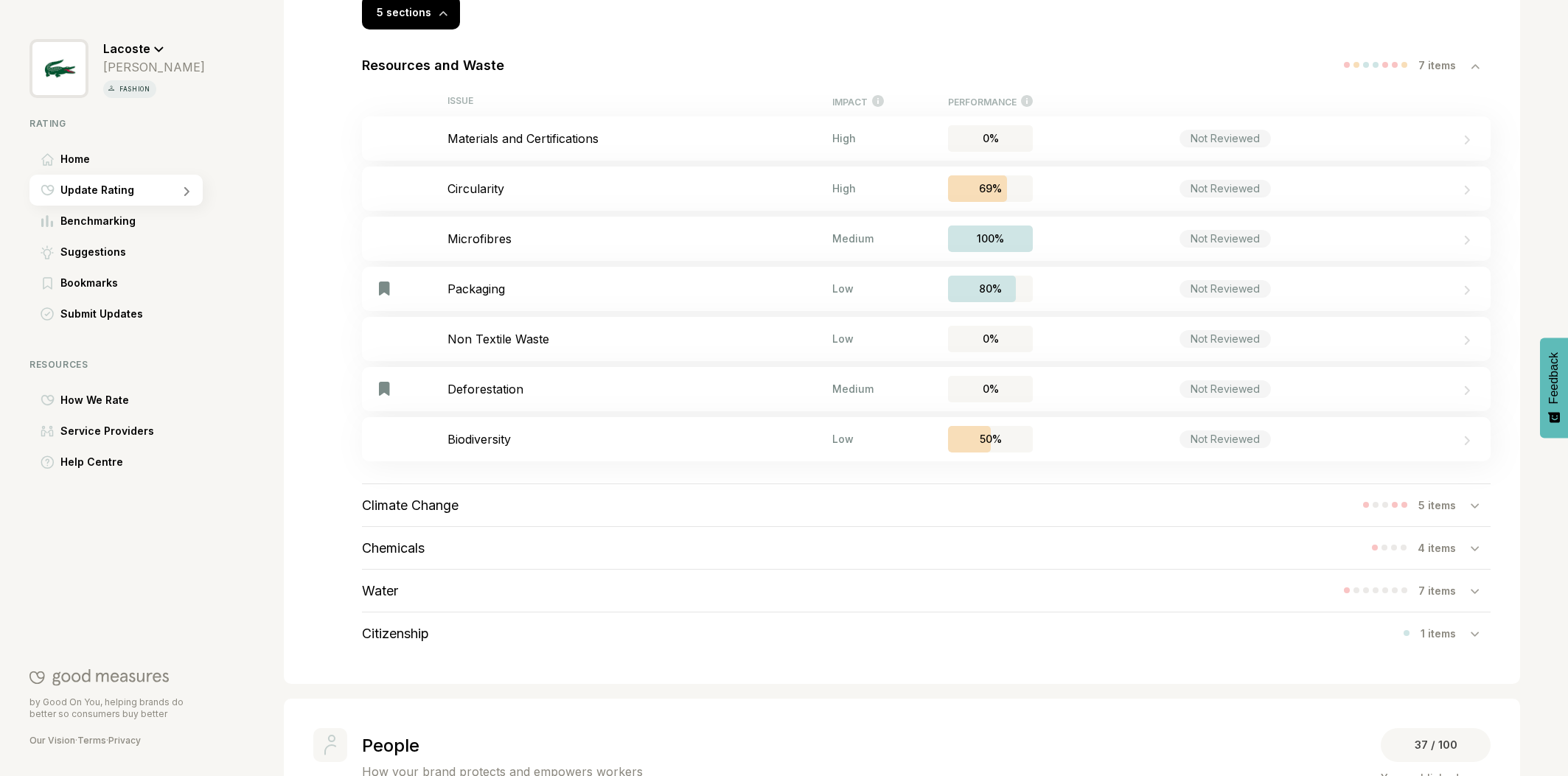
scroll to position [453, 0]
click at [118, 316] on span "Submit Updates" at bounding box center [101, 314] width 82 height 17
